Goal: Information Seeking & Learning: Learn about a topic

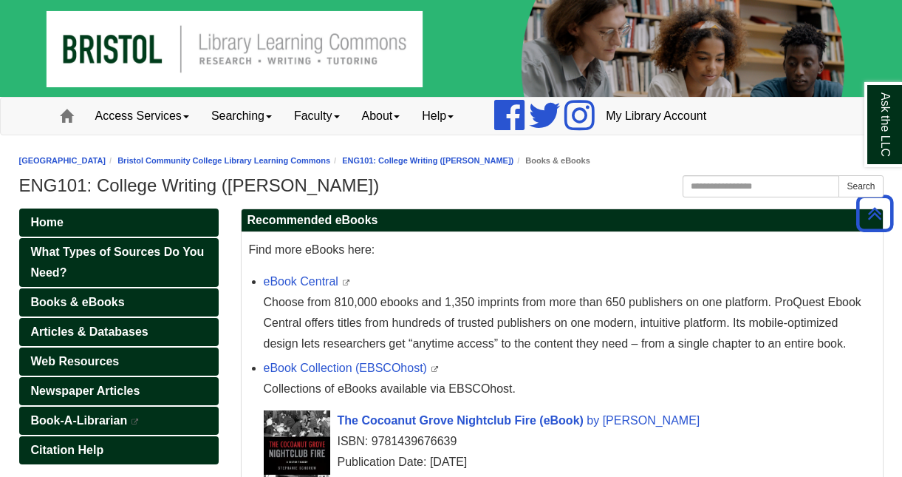
scroll to position [222, 0]
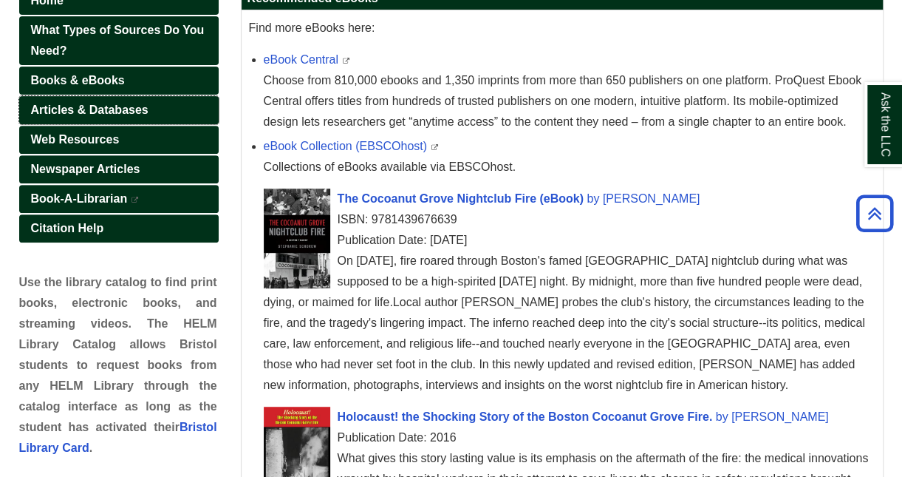
click at [100, 103] on span "Articles & Databases" at bounding box center [90, 109] width 118 height 13
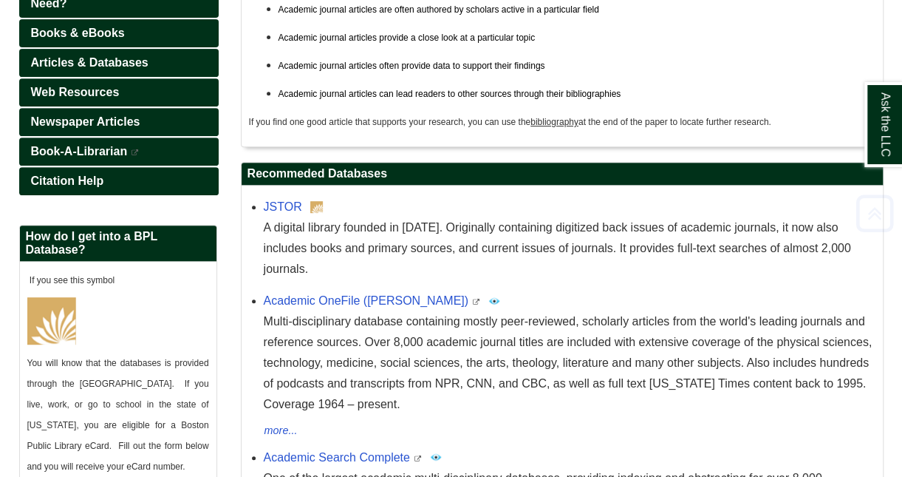
scroll to position [296, 0]
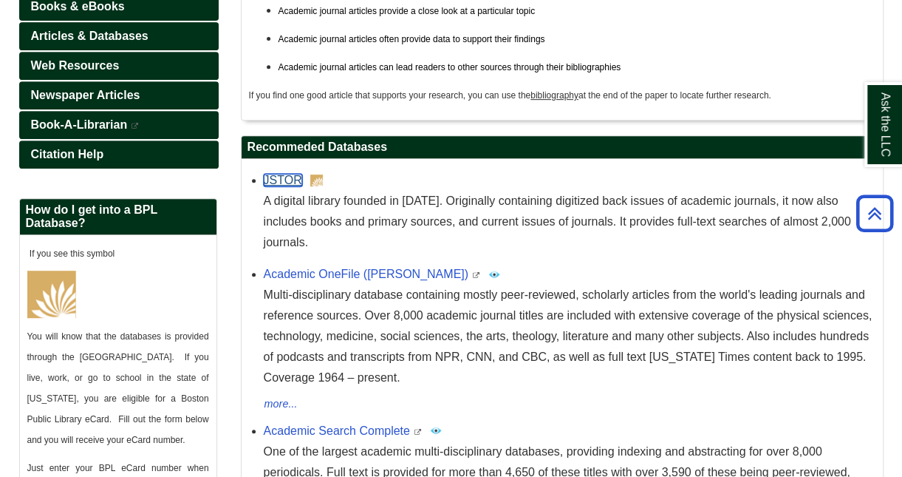
click at [282, 177] on link "JSTOR" at bounding box center [283, 180] width 38 height 13
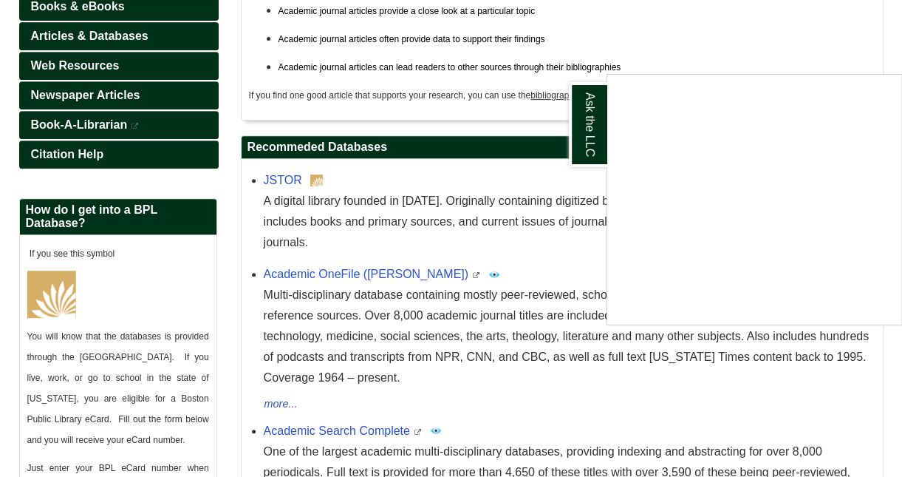
click at [302, 253] on div "Ask the LLC" at bounding box center [451, 238] width 902 height 477
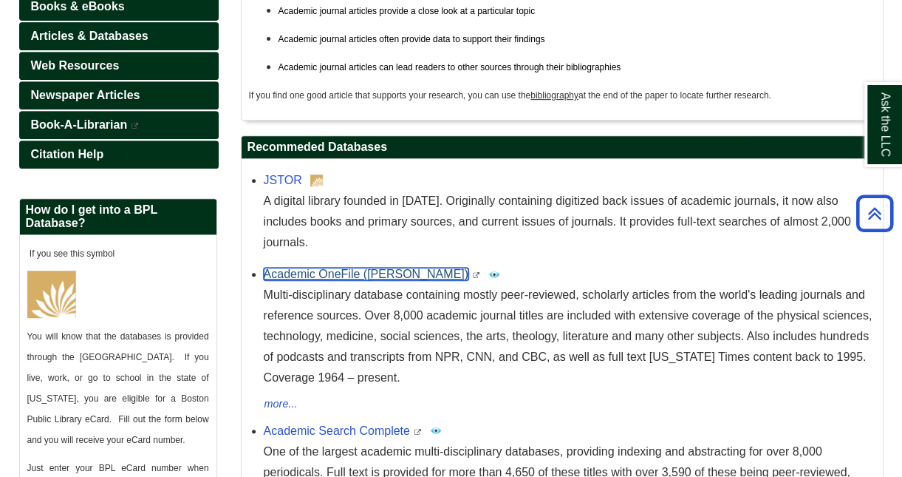
click at [302, 268] on link "Academic OneFile (Gale)" at bounding box center [366, 274] width 205 height 13
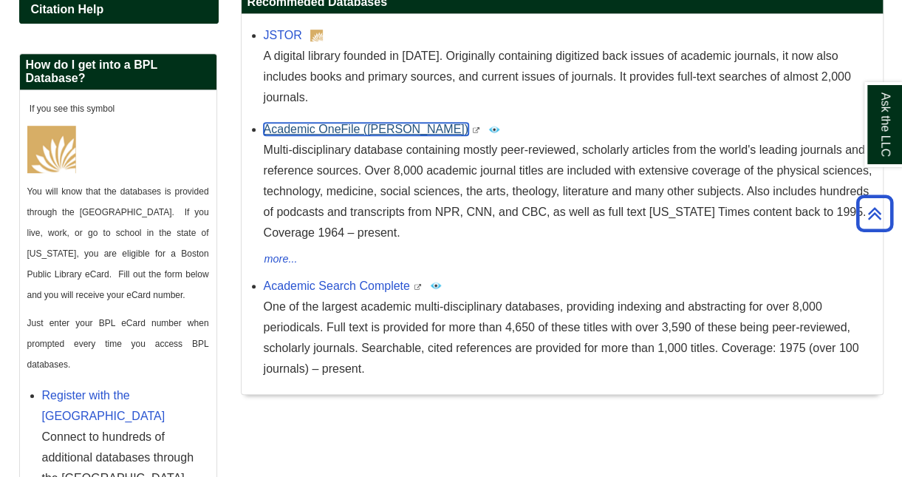
scroll to position [443, 0]
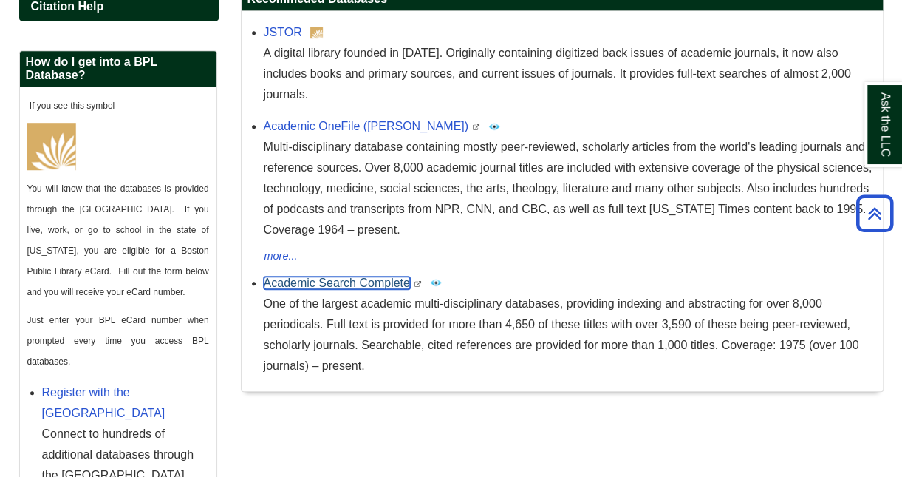
click at [349, 276] on link "Academic Search Complete" at bounding box center [337, 282] width 146 height 13
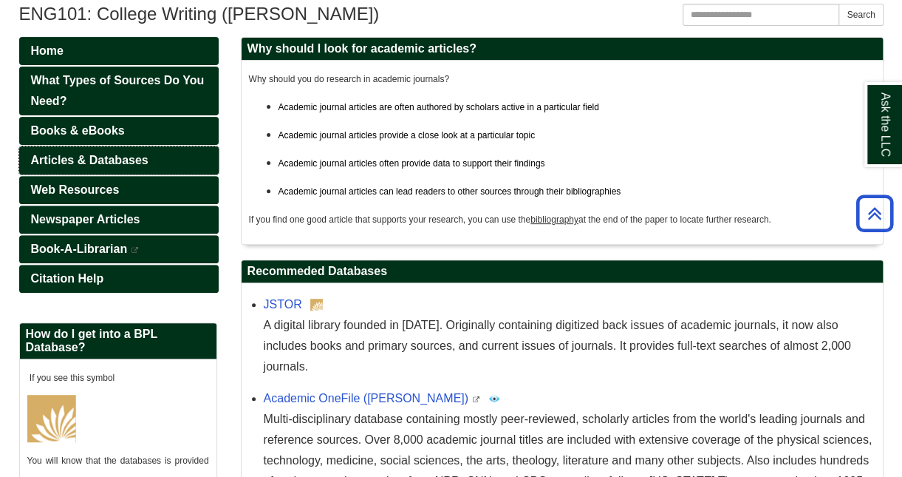
scroll to position [148, 0]
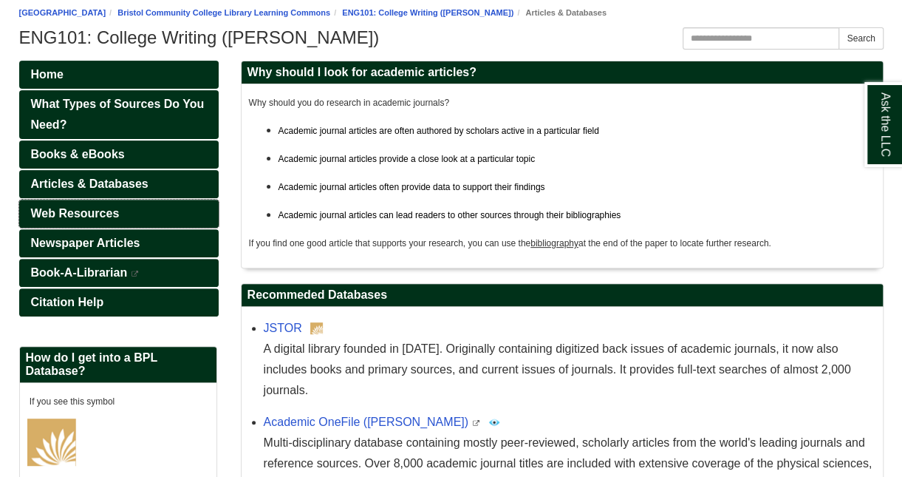
click at [81, 212] on span "Web Resources" at bounding box center [75, 213] width 89 height 13
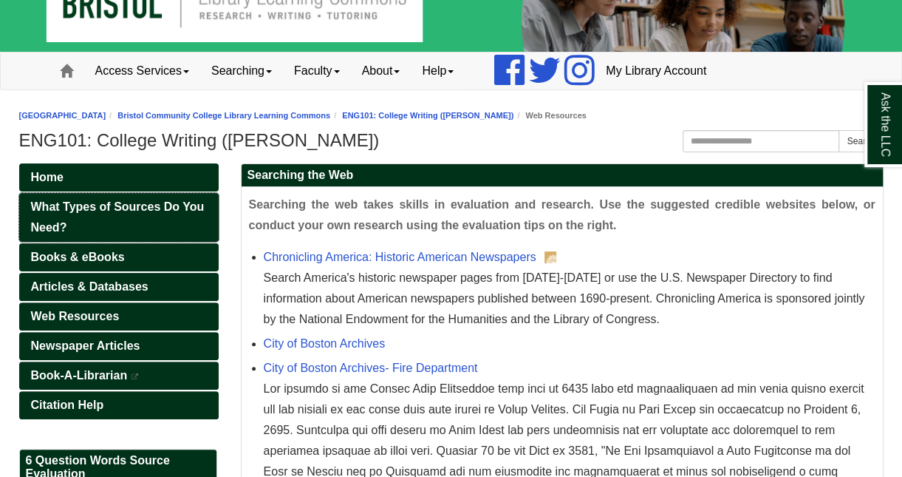
scroll to position [148, 0]
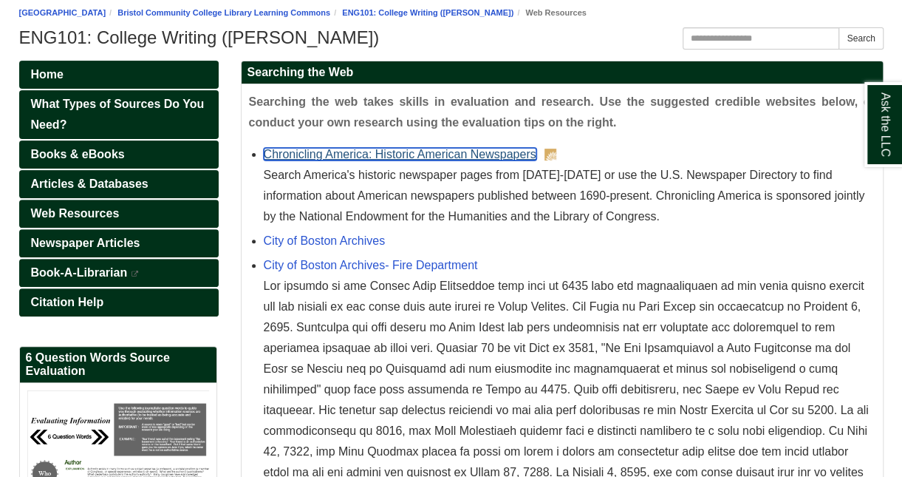
click at [373, 156] on link "Chronicling America: Historic American Newspapers" at bounding box center [400, 154] width 273 height 13
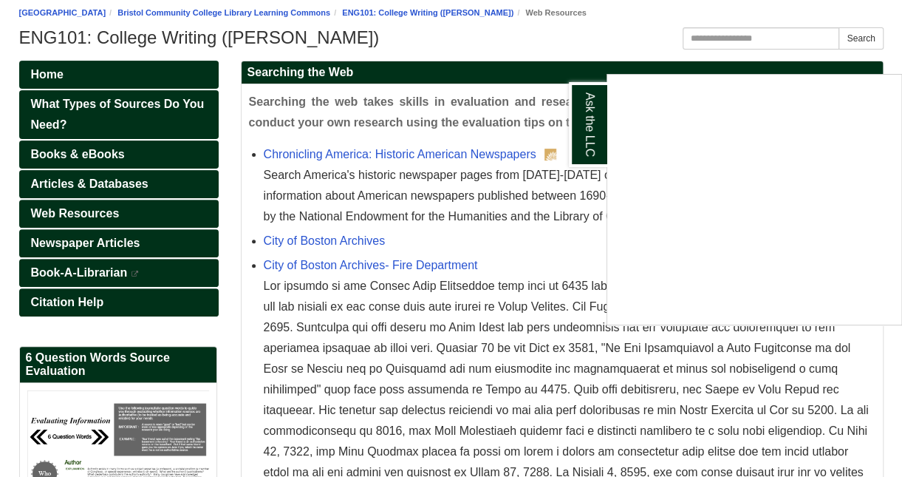
click at [86, 211] on div "Ask the LLC" at bounding box center [451, 238] width 902 height 477
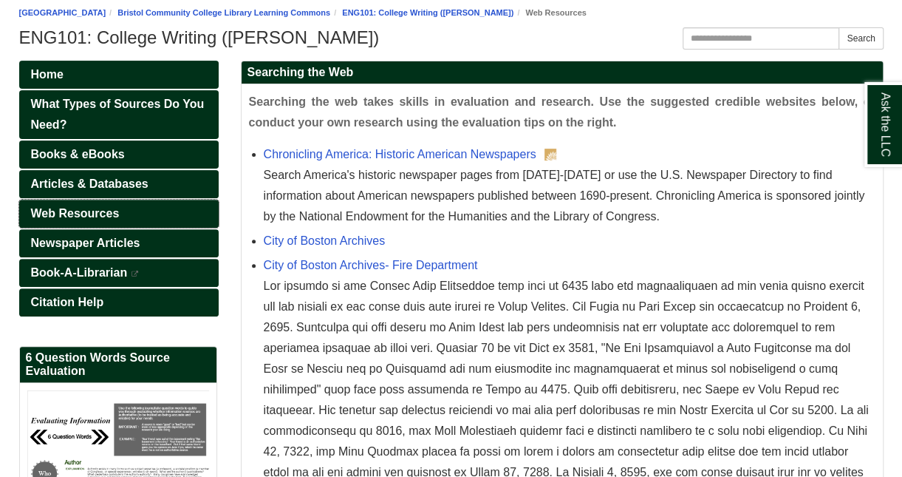
click at [86, 211] on span "Web Resources" at bounding box center [75, 213] width 89 height 13
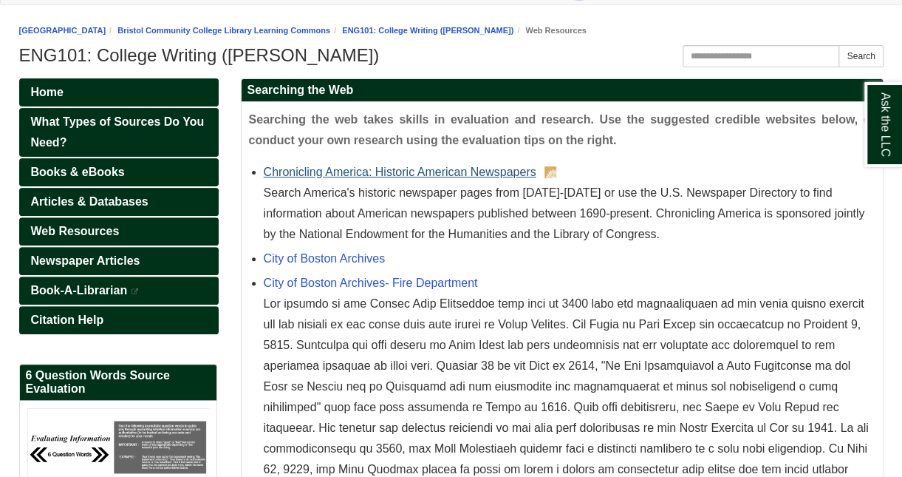
scroll to position [148, 0]
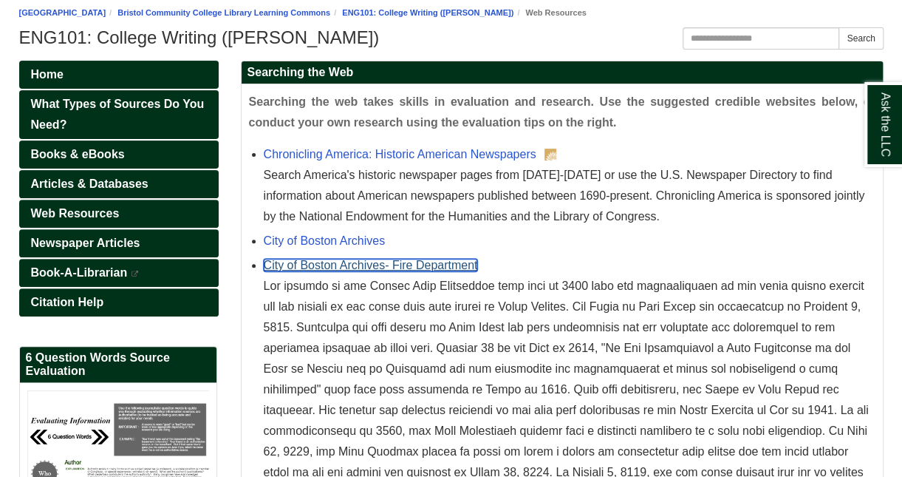
click at [347, 268] on link "City of Boston Archives- Fire Department" at bounding box center [371, 265] width 214 height 13
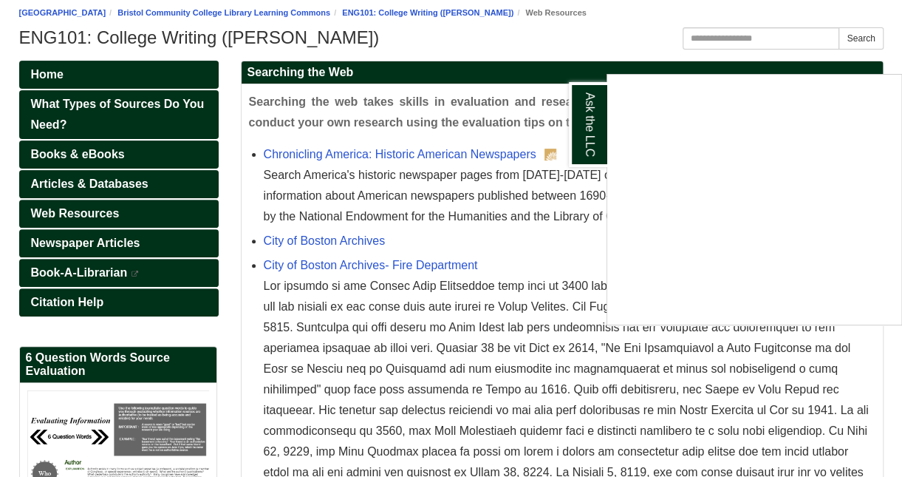
click at [293, 314] on div "Ask the LLC" at bounding box center [451, 238] width 902 height 477
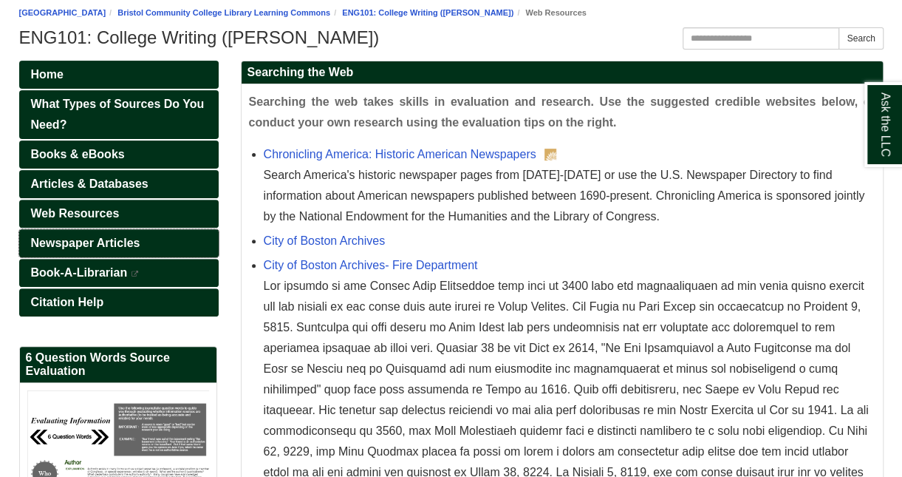
click at [123, 230] on link "Newspaper Articles" at bounding box center [119, 243] width 200 height 28
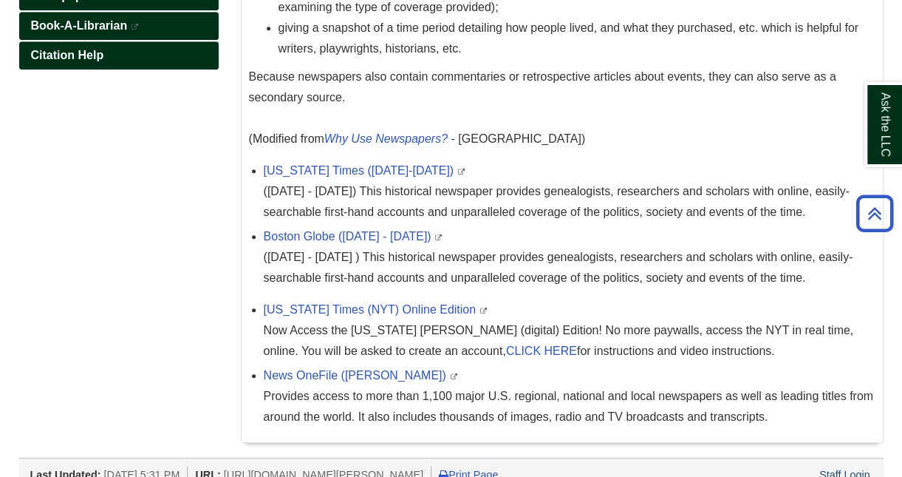
scroll to position [430, 0]
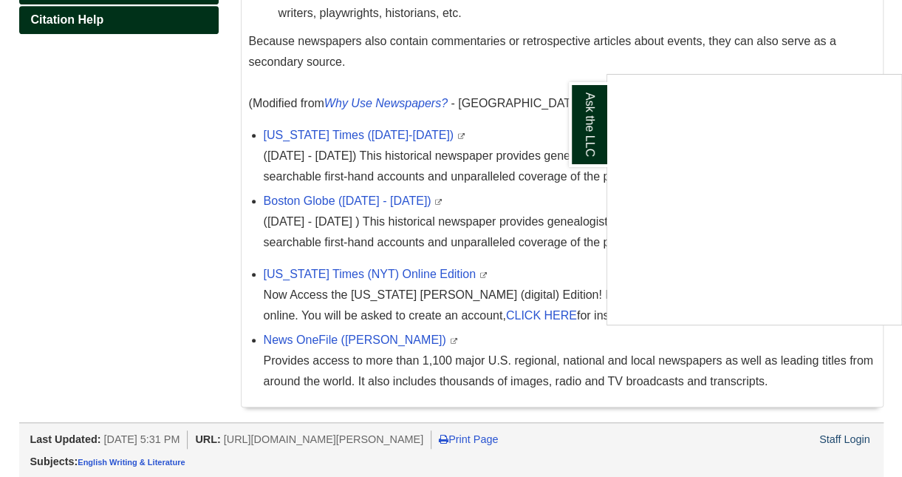
click at [317, 194] on div "Ask the LLC" at bounding box center [451, 238] width 902 height 477
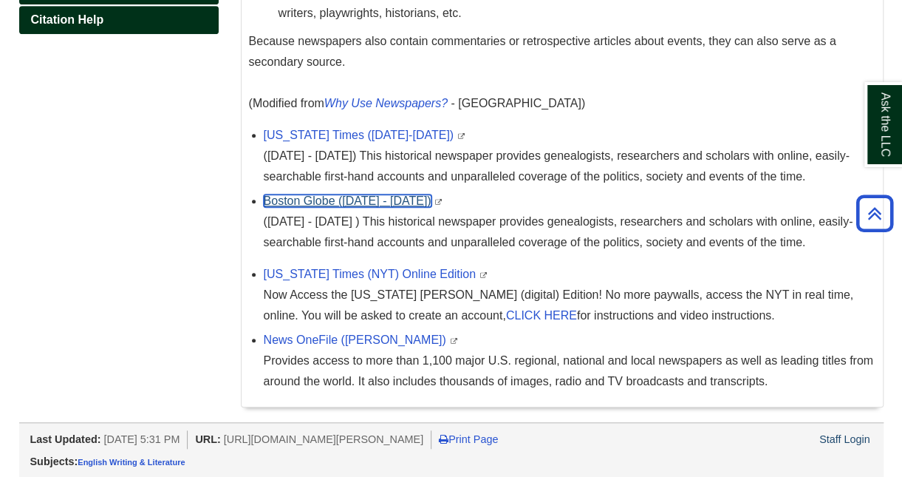
click at [314, 194] on link "Boston Globe (1872 - 1984)" at bounding box center [348, 200] width 168 height 13
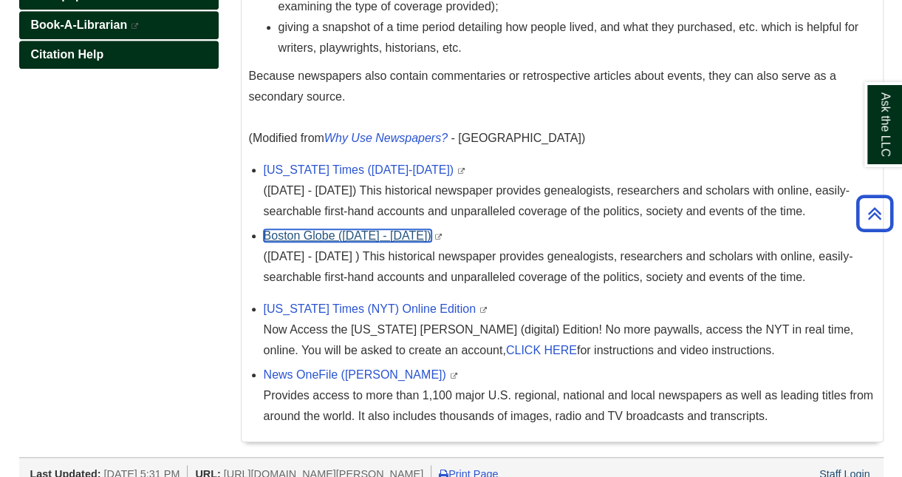
scroll to position [208, 0]
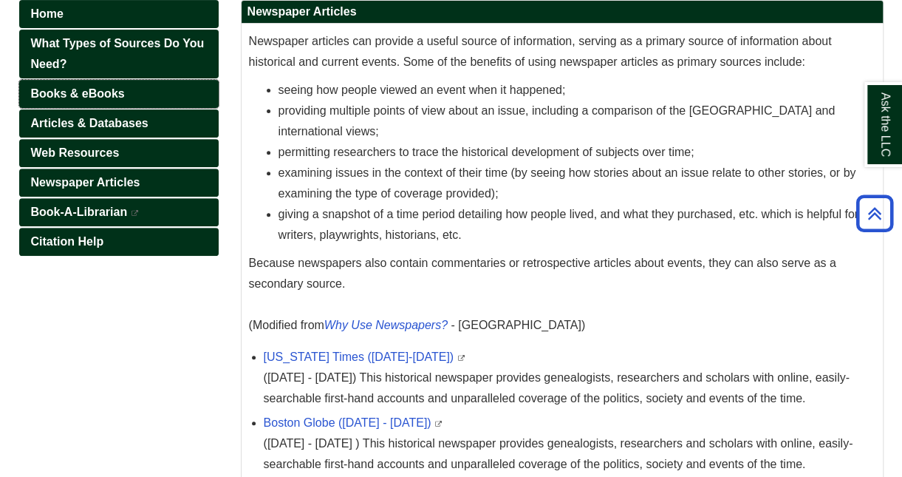
click at [100, 92] on span "Books & eBooks" at bounding box center [78, 93] width 94 height 13
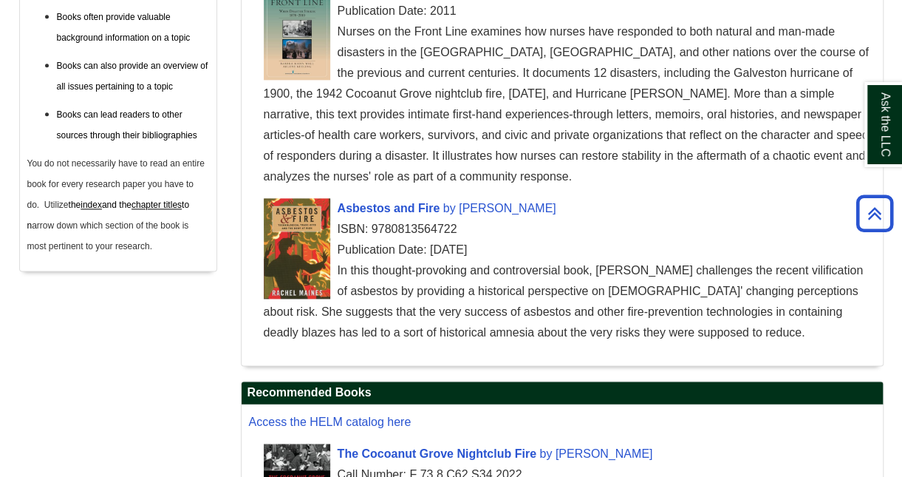
scroll to position [813, 0]
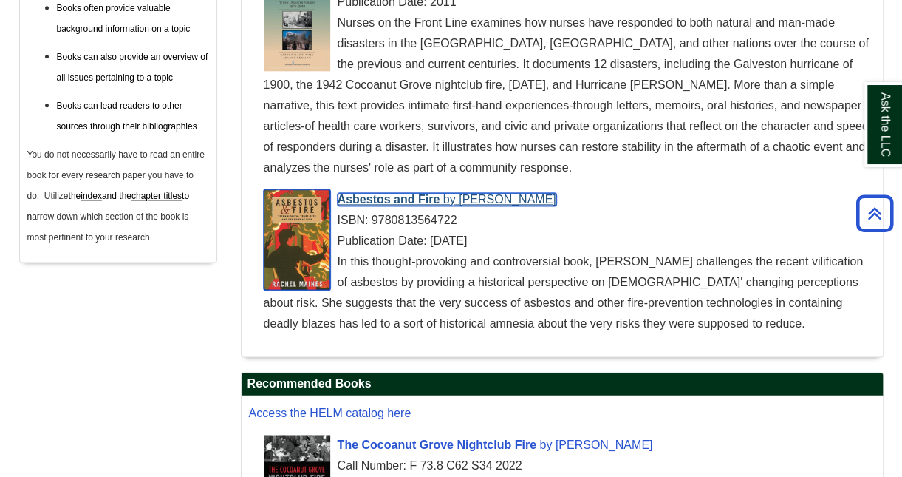
click at [387, 200] on span "Asbestos and Fire" at bounding box center [389, 199] width 103 height 13
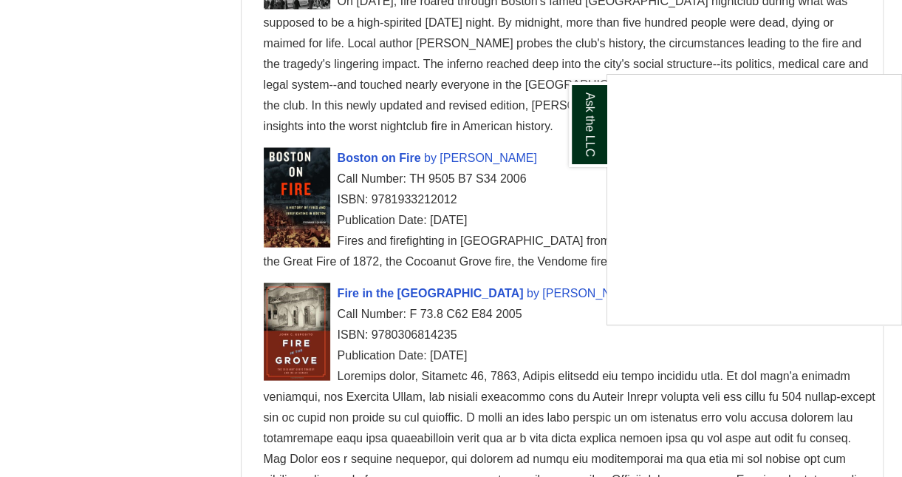
scroll to position [1404, 0]
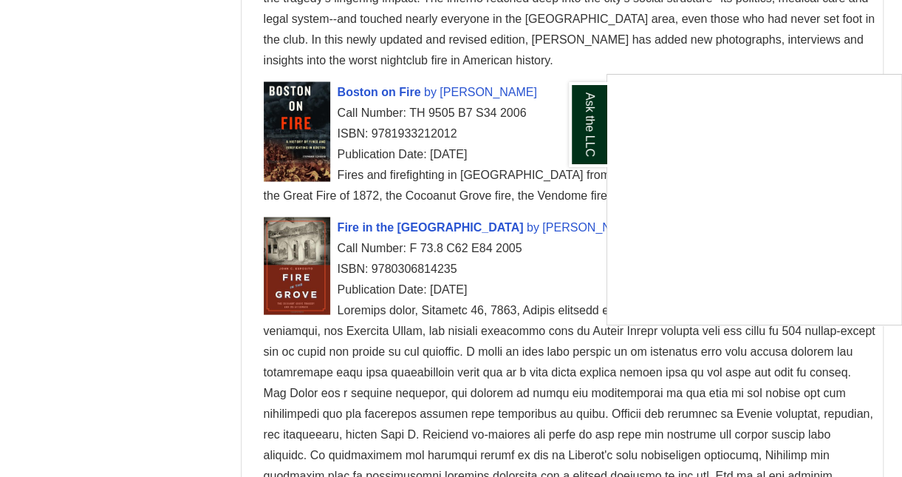
click at [373, 225] on div "Ask the LLC" at bounding box center [451, 238] width 902 height 477
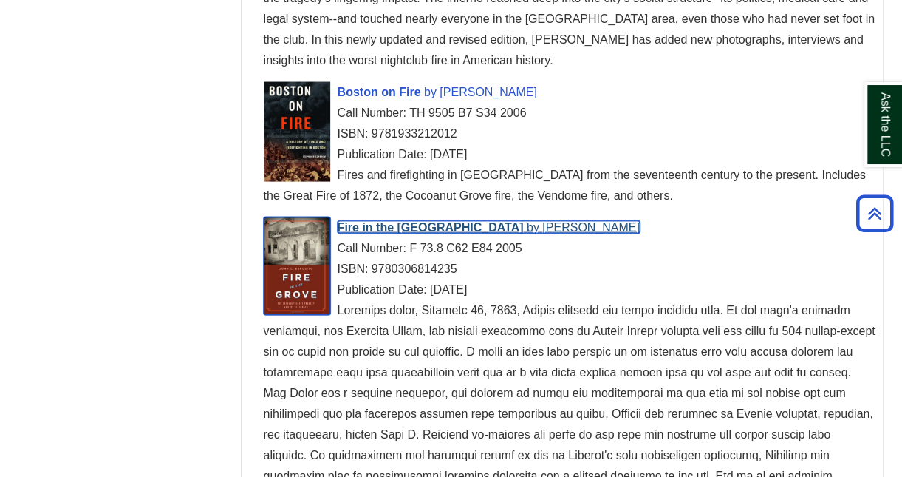
click at [375, 228] on span "Fire in the [GEOGRAPHIC_DATA]" at bounding box center [431, 227] width 186 height 13
